Goal: Communication & Community: Answer question/provide support

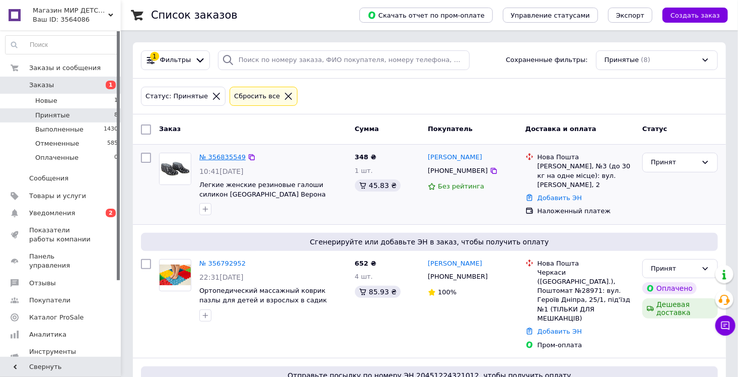
click at [225, 155] on link "№ 356835549" at bounding box center [222, 157] width 46 height 8
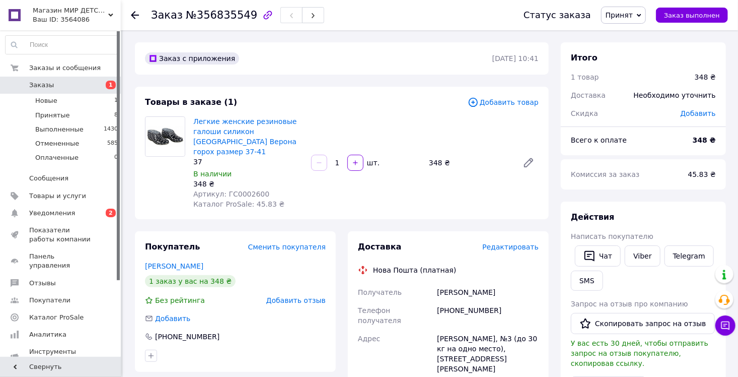
click at [475, 301] on div "[PHONE_NUMBER]" at bounding box center [488, 315] width 106 height 28
copy div "380667206333"
click at [450, 285] on div "[PERSON_NAME]" at bounding box center [488, 292] width 106 height 18
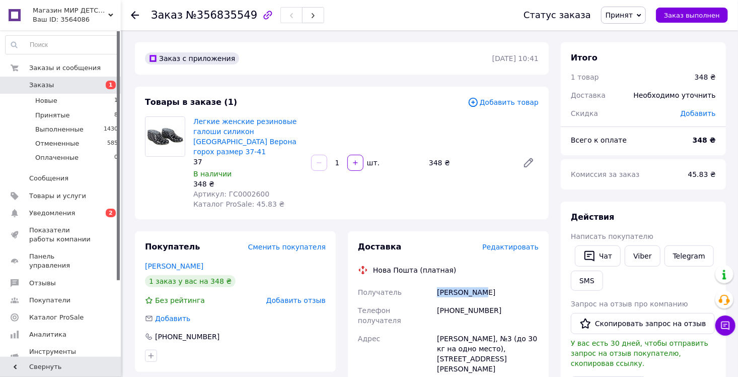
copy div "Іваницький"
click at [480, 283] on div "[PERSON_NAME]" at bounding box center [488, 292] width 106 height 18
copy div "Руслан"
click at [438, 329] on div "[PERSON_NAME], №3 (до 30 кг на одно место), [STREET_ADDRESS][PERSON_NAME]" at bounding box center [488, 353] width 106 height 48
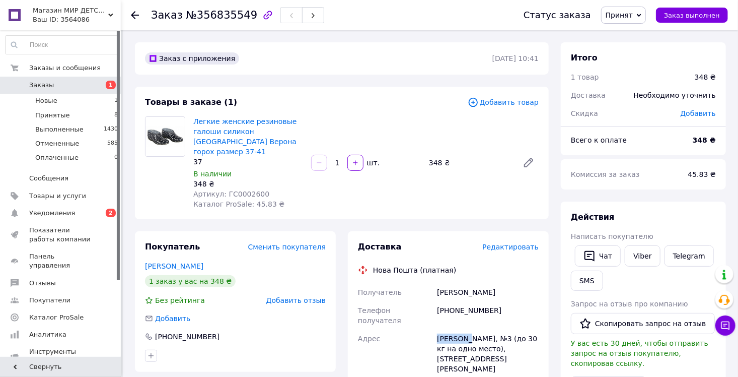
click at [438, 329] on div "[PERSON_NAME], №3 (до 30 кг на одно место), [STREET_ADDRESS][PERSON_NAME]" at bounding box center [488, 353] width 106 height 48
copy div "[PERSON_NAME]"
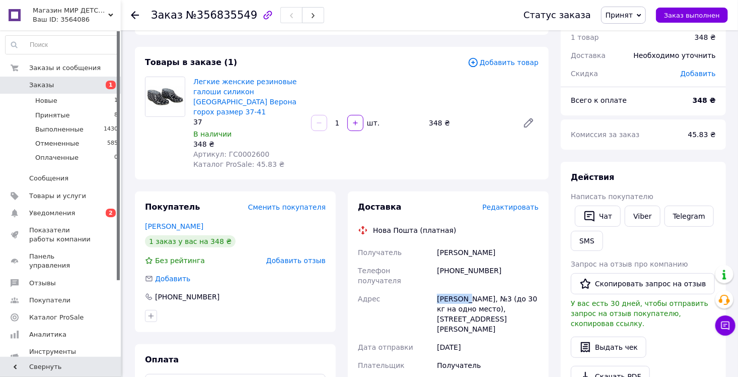
scroll to position [101, 0]
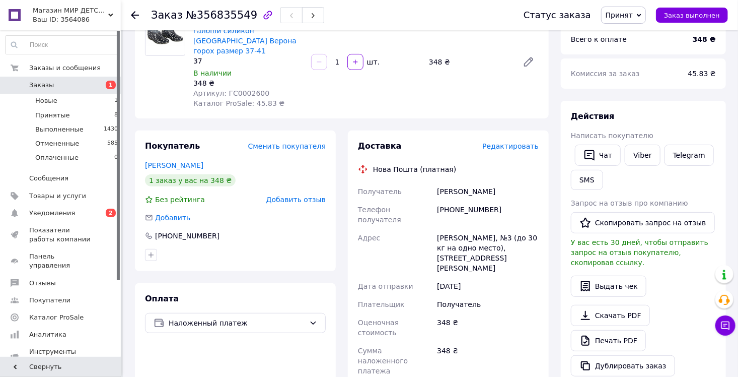
click at [445, 182] on div "[PERSON_NAME]" at bounding box center [488, 191] width 106 height 18
copy div "Іваницький"
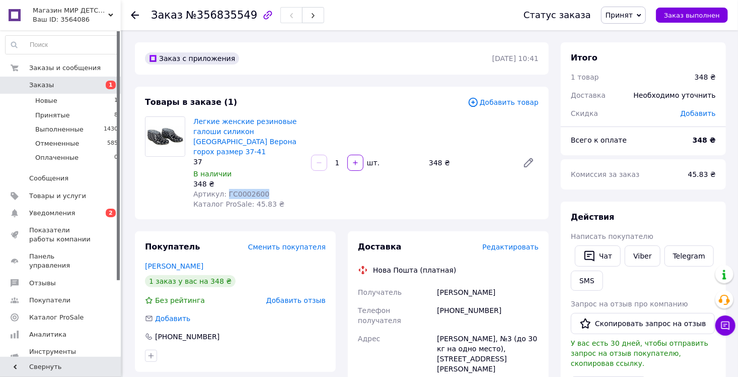
drag, startPoint x: 249, startPoint y: 185, endPoint x: 223, endPoint y: 187, distance: 26.3
click at [223, 189] on div "Артикул: ГС0002600" at bounding box center [248, 194] width 110 height 10
copy span "ГС0002600"
click at [249, 127] on link "Легкие женские резиновые галоши силикон [GEOGRAPHIC_DATA] Верона горох размер 3…" at bounding box center [245, 136] width 104 height 38
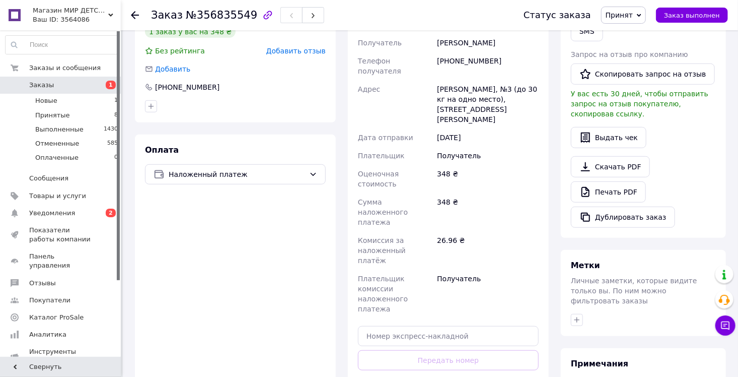
scroll to position [252, 0]
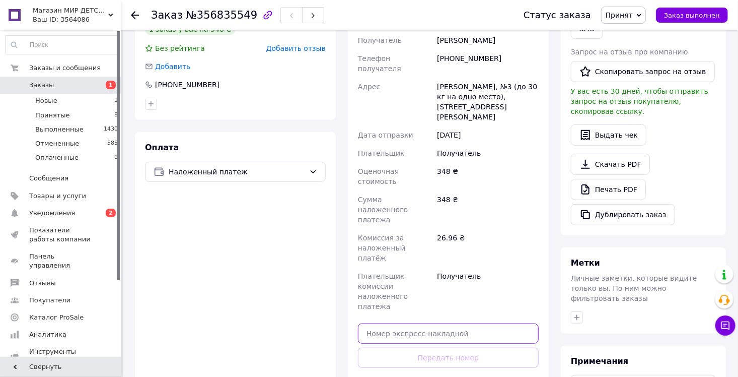
click at [377, 323] on input "text" at bounding box center [448, 333] width 181 height 20
paste input "20451225139795"
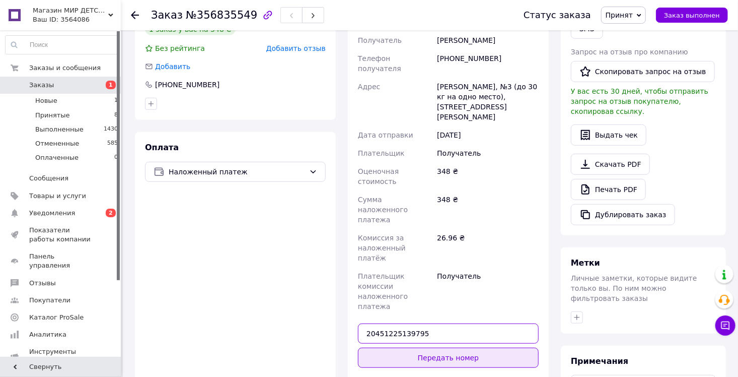
type input "20451225139795"
click at [377, 347] on button "Передать номер" at bounding box center [448, 357] width 181 height 20
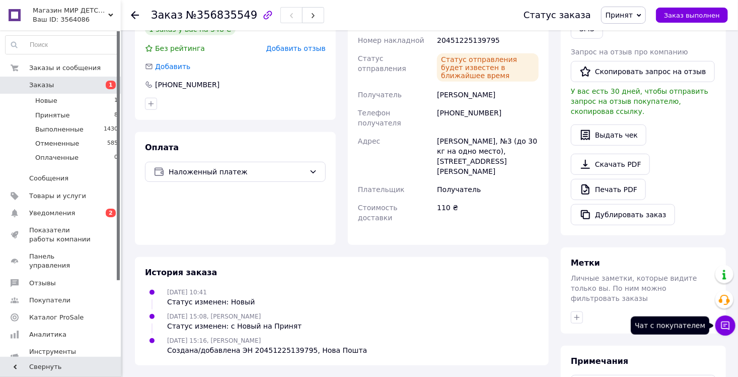
click at [724, 330] on button "Чат с покупателем" at bounding box center [725, 325] width 20 height 20
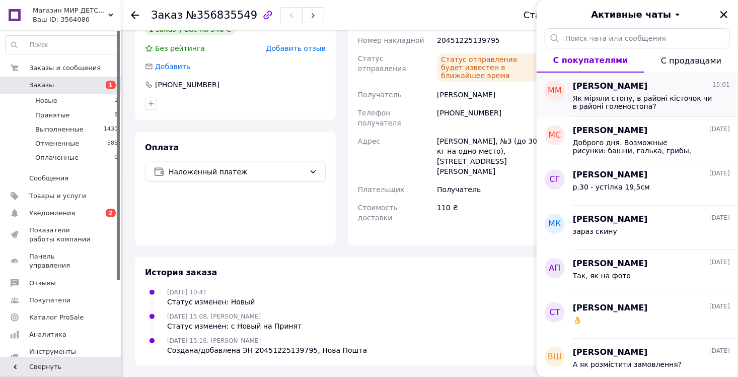
click at [670, 114] on div "[PERSON_NAME] 15:01 Як міряли стопу, в районі кісточок чи в районі голеностопа?" at bounding box center [655, 94] width 165 height 44
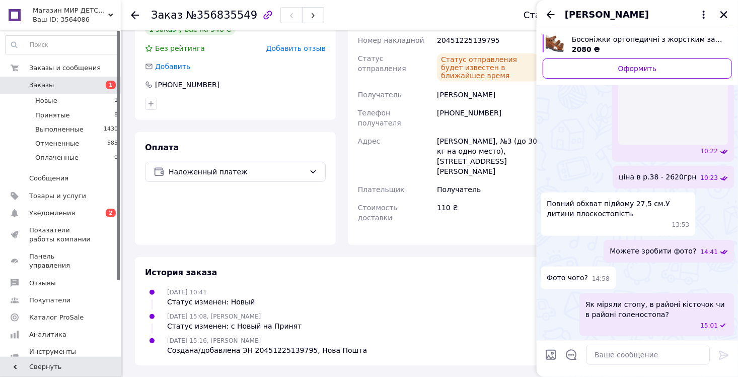
scroll to position [310, 0]
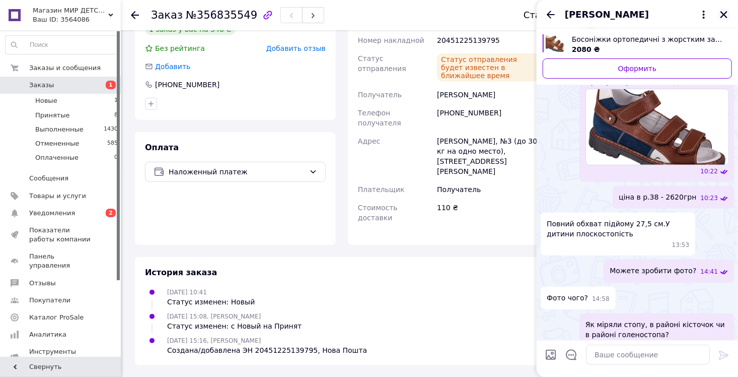
click at [727, 16] on icon "Закрыть" at bounding box center [723, 14] width 9 height 9
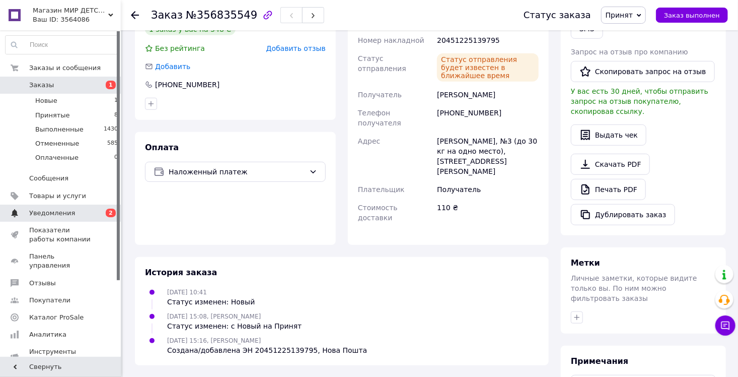
click at [47, 215] on span "Уведомления" at bounding box center [52, 212] width 46 height 9
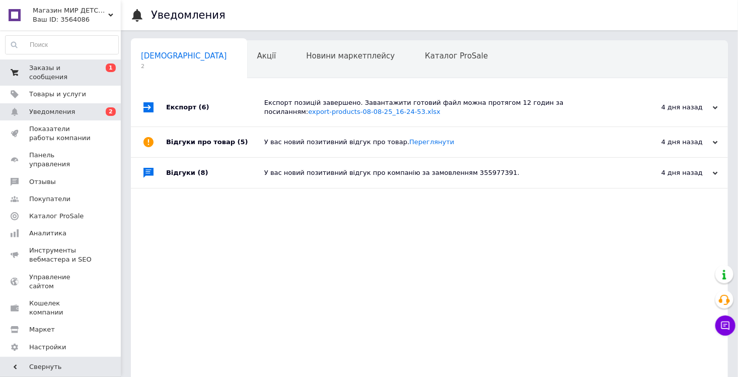
click at [51, 62] on link "Заказы и сообщения 0 1" at bounding box center [62, 72] width 124 height 26
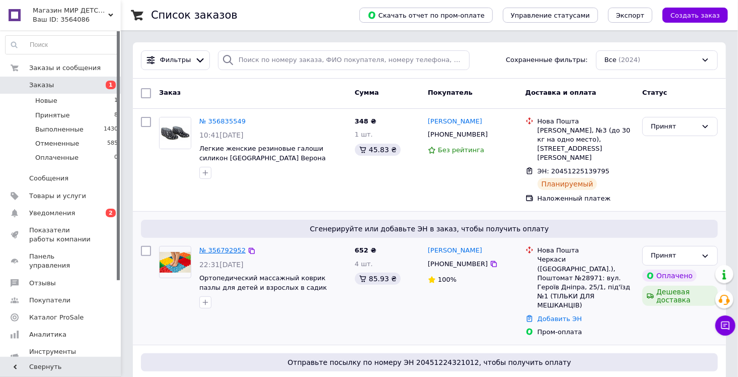
click at [214, 246] on link "№ 356792952" at bounding box center [222, 250] width 46 height 8
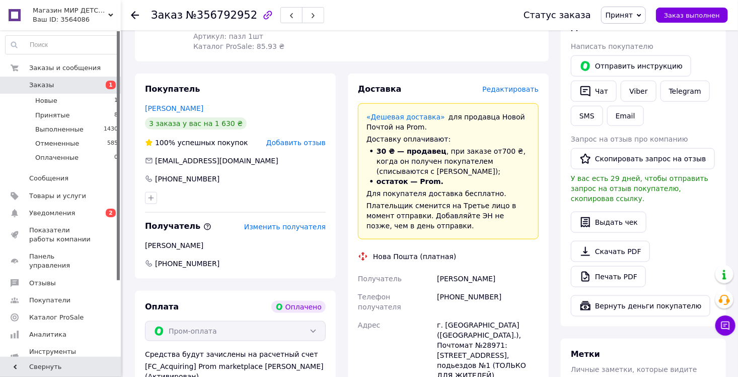
scroll to position [453, 0]
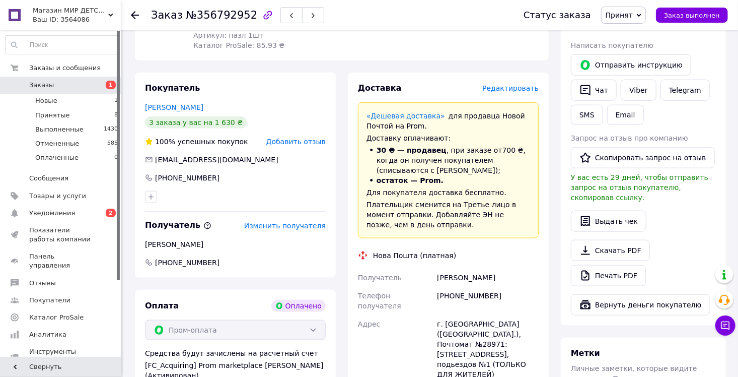
click at [454, 291] on div "[PHONE_NUMBER]" at bounding box center [488, 300] width 106 height 28
click at [454, 294] on div "[PHONE_NUMBER]" at bounding box center [488, 300] width 106 height 28
copy div "380661718346"
click at [452, 279] on div "[PERSON_NAME]" at bounding box center [488, 277] width 106 height 18
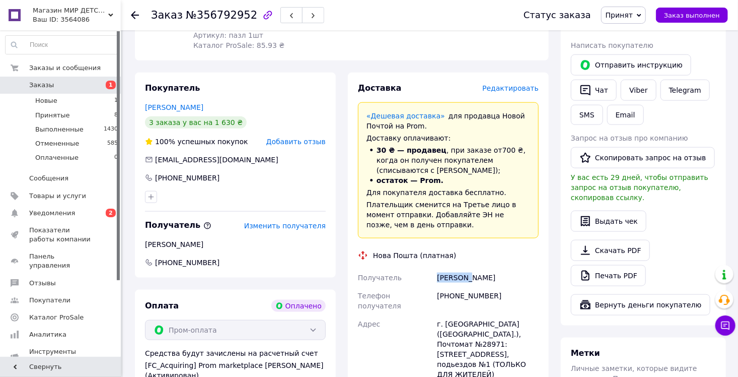
click at [452, 279] on div "[PERSON_NAME]" at bounding box center [488, 277] width 106 height 18
copy div "[PERSON_NAME]"
click at [482, 279] on div "[PERSON_NAME]" at bounding box center [488, 277] width 106 height 18
copy div "[PERSON_NAME]"
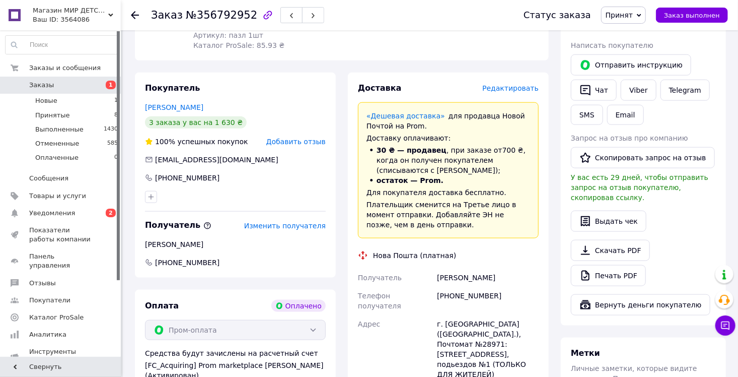
click at [460, 317] on div "г. [GEOGRAPHIC_DATA] ([GEOGRAPHIC_DATA].), Почтомат №28971: [STREET_ADDRESS], п…" at bounding box center [488, 349] width 106 height 68
copy div "Черкассы"
click at [484, 329] on div "г. [GEOGRAPHIC_DATA] ([GEOGRAPHIC_DATA].), Почтомат №28971: [STREET_ADDRESS], п…" at bounding box center [488, 349] width 106 height 68
click at [484, 327] on div "г. [GEOGRAPHIC_DATA] ([GEOGRAPHIC_DATA].), Почтомат №28971: [STREET_ADDRESS], п…" at bounding box center [488, 349] width 106 height 68
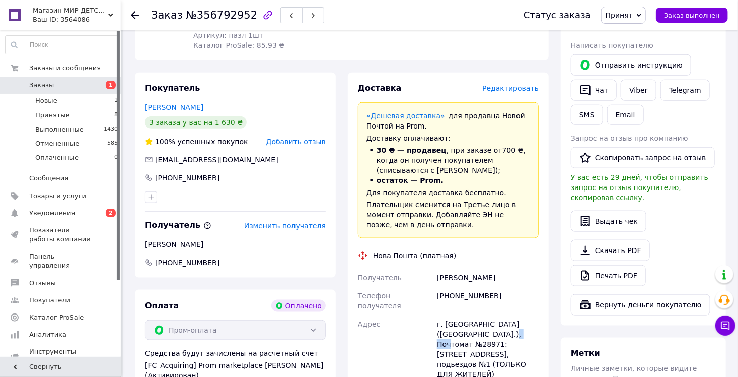
click at [484, 327] on div "г. [GEOGRAPHIC_DATA] ([GEOGRAPHIC_DATA].), Почтомат №28971: [STREET_ADDRESS], п…" at bounding box center [488, 349] width 106 height 68
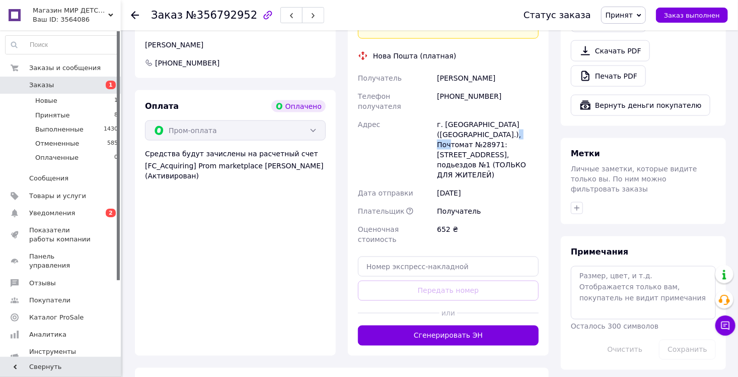
scroll to position [654, 0]
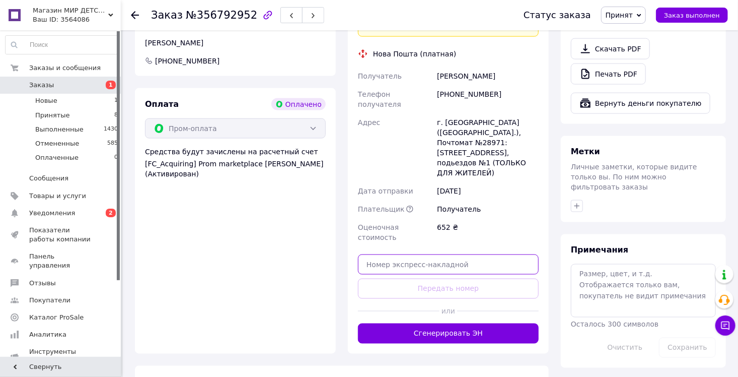
click at [415, 254] on input "text" at bounding box center [448, 264] width 181 height 20
paste input "20451225147314"
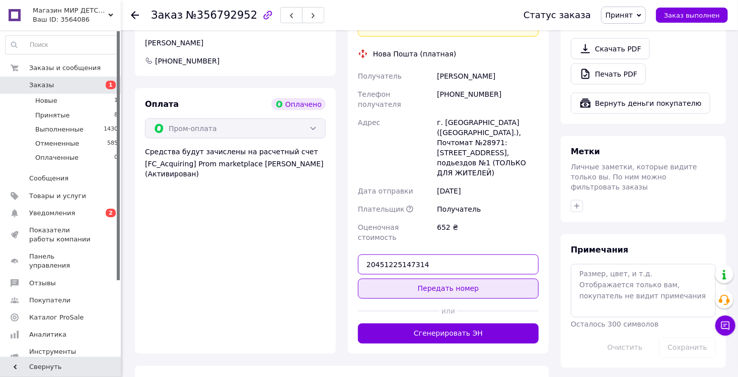
type input "20451225147314"
click at [389, 278] on button "Передать номер" at bounding box center [448, 288] width 181 height 20
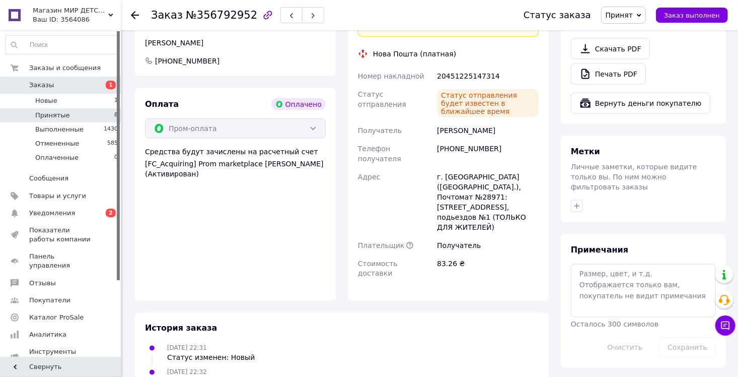
click at [65, 116] on span "Принятые" at bounding box center [52, 115] width 35 height 9
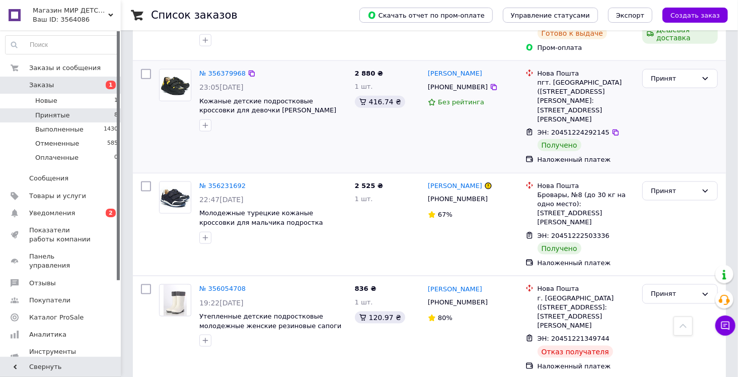
scroll to position [582, 0]
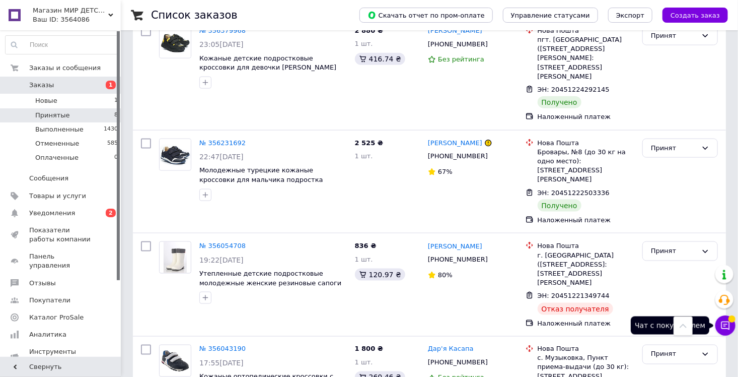
click at [730, 327] on button "Чат с покупателем" at bounding box center [725, 325] width 20 height 20
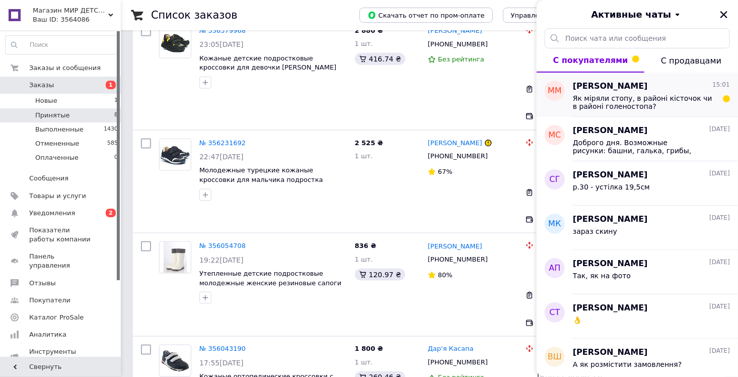
click at [637, 101] on span "Як міряли стопу, в районі кісточок чи в районі голеностопа?" at bounding box center [644, 102] width 143 height 16
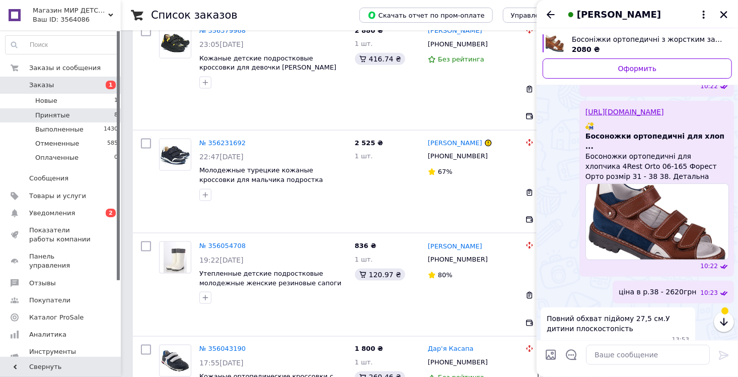
scroll to position [328, 0]
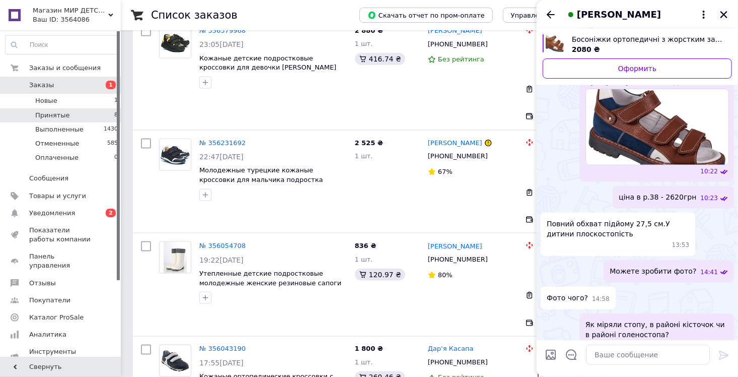
click at [726, 19] on icon "Закрыть" at bounding box center [723, 14] width 9 height 9
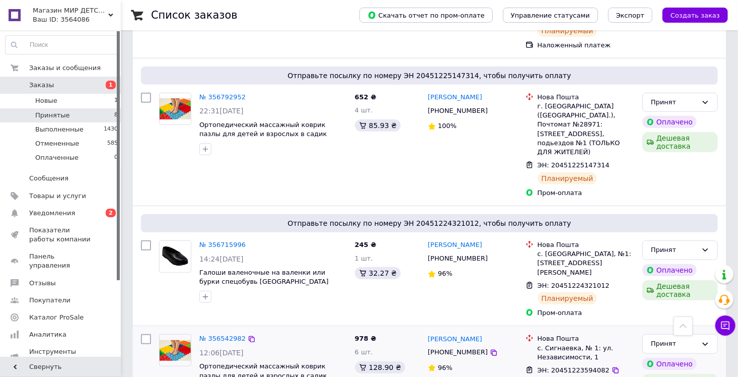
scroll to position [179, 0]
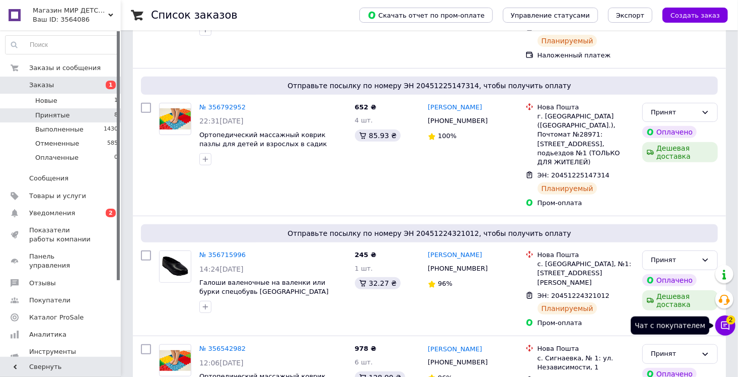
click at [725, 325] on icon at bounding box center [725, 325] width 10 height 10
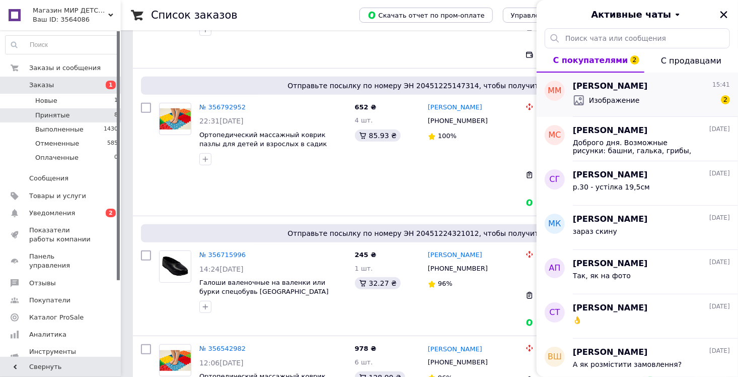
click at [645, 94] on div "Изображение 2" at bounding box center [651, 100] width 157 height 16
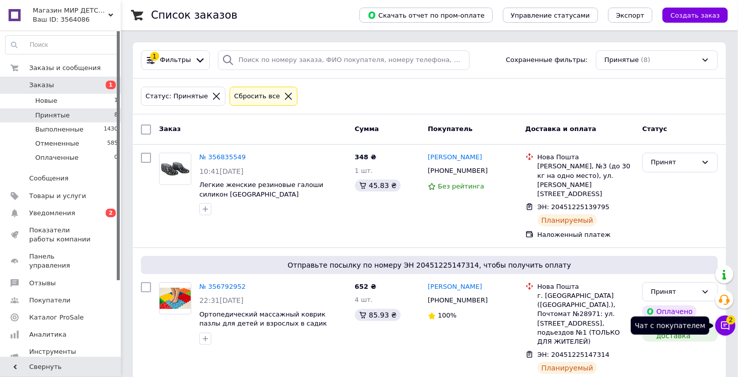
click at [725, 330] on button "Чат с покупателем 2" at bounding box center [725, 325] width 20 height 20
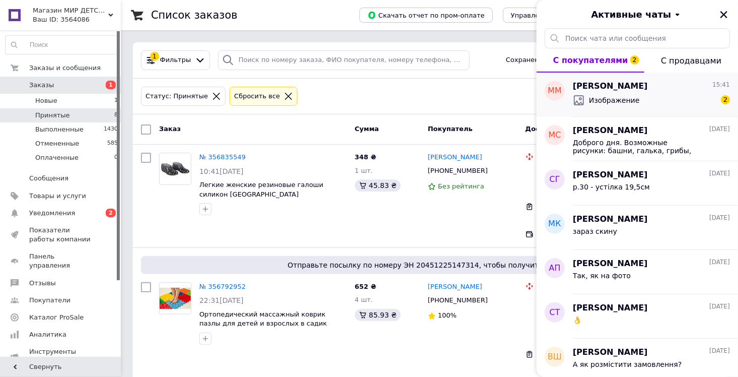
click at [602, 101] on span "Изображение" at bounding box center [614, 100] width 51 height 10
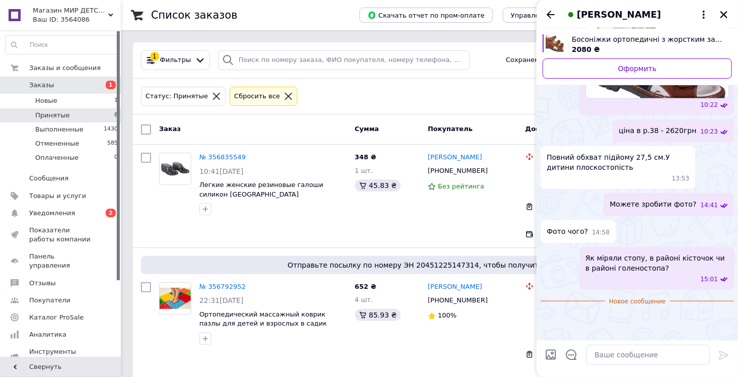
scroll to position [614, 0]
click at [549, 313] on img at bounding box center [545, 317] width 8 height 8
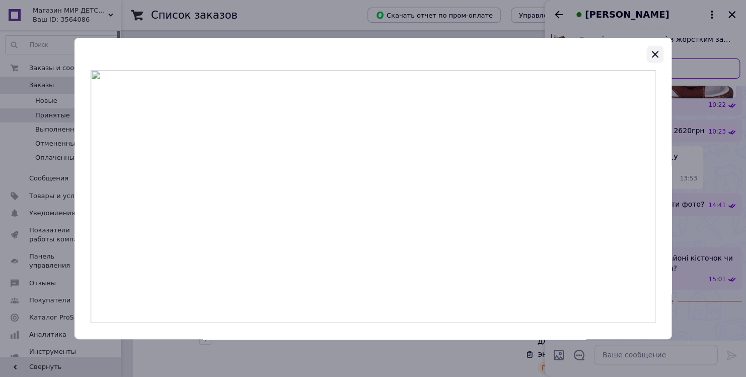
click at [649, 58] on icon "button" at bounding box center [655, 54] width 12 height 12
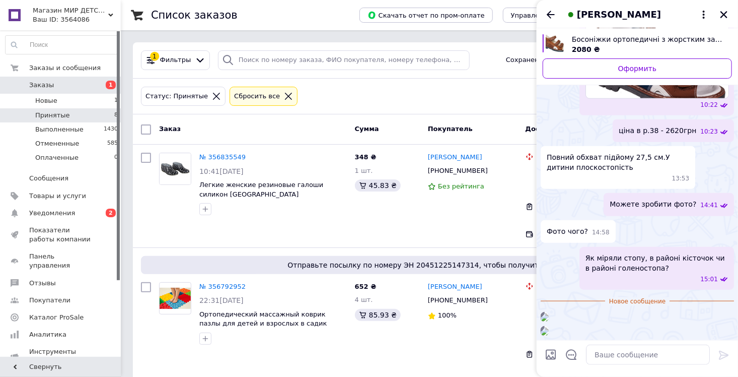
click at [549, 327] on img at bounding box center [545, 331] width 8 height 8
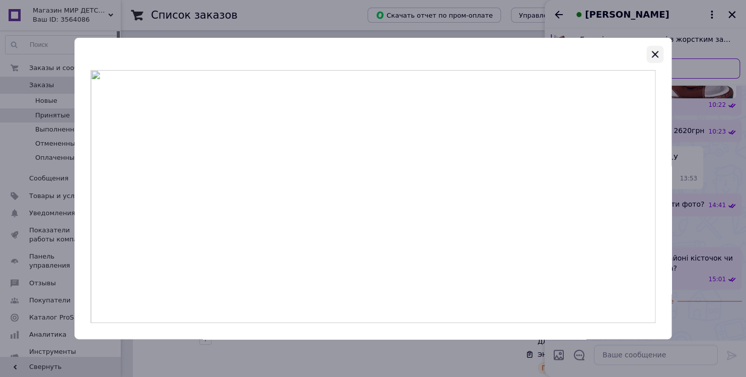
click at [653, 59] on icon "button" at bounding box center [655, 54] width 12 height 12
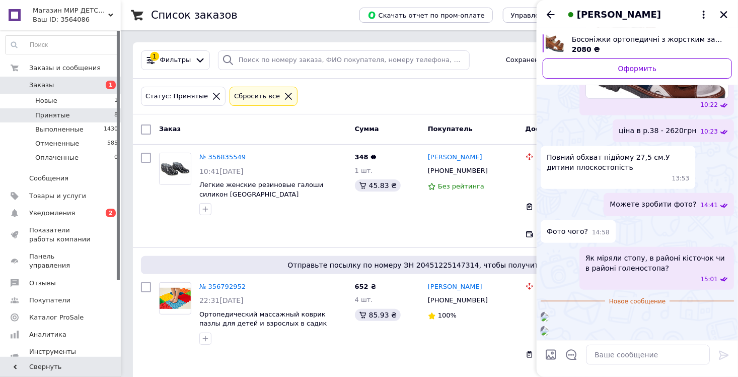
scroll to position [638, 0]
click at [614, 358] on textarea at bounding box center [648, 354] width 124 height 20
type textarea "Дякую! Зараз перевіримо"
click at [724, 352] on icon at bounding box center [724, 354] width 10 height 9
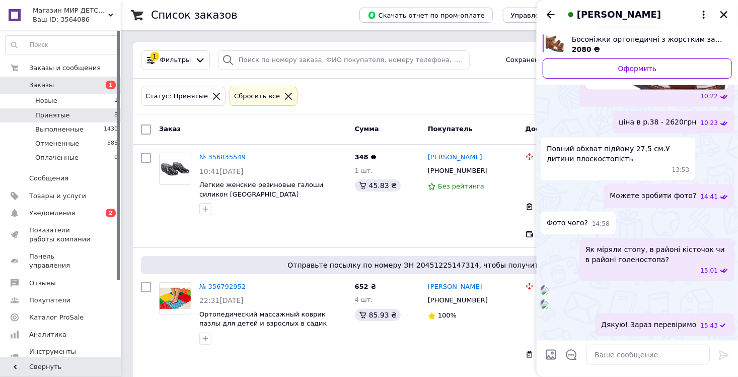
drag, startPoint x: 595, startPoint y: 127, endPoint x: 640, endPoint y: 105, distance: 50.2
click at [640, 285] on div "15:41" at bounding box center [637, 290] width 193 height 10
click at [549, 286] on img at bounding box center [545, 290] width 8 height 8
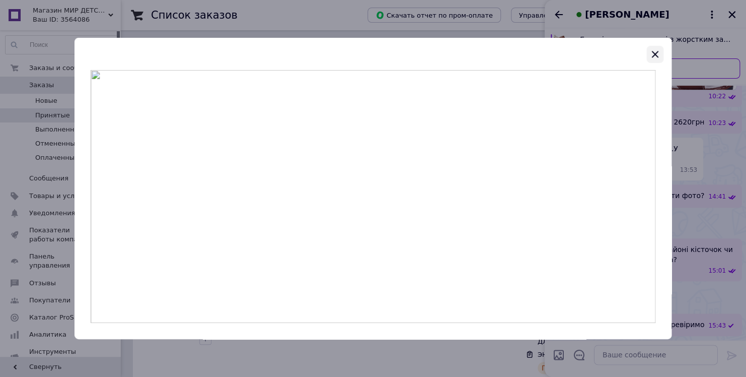
click at [655, 57] on icon "button" at bounding box center [655, 54] width 12 height 12
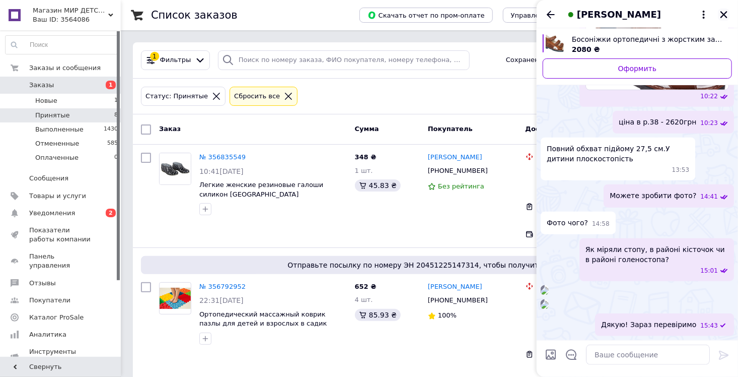
click at [726, 13] on icon "Закрыть" at bounding box center [723, 14] width 7 height 7
